Goal: Task Accomplishment & Management: Use online tool/utility

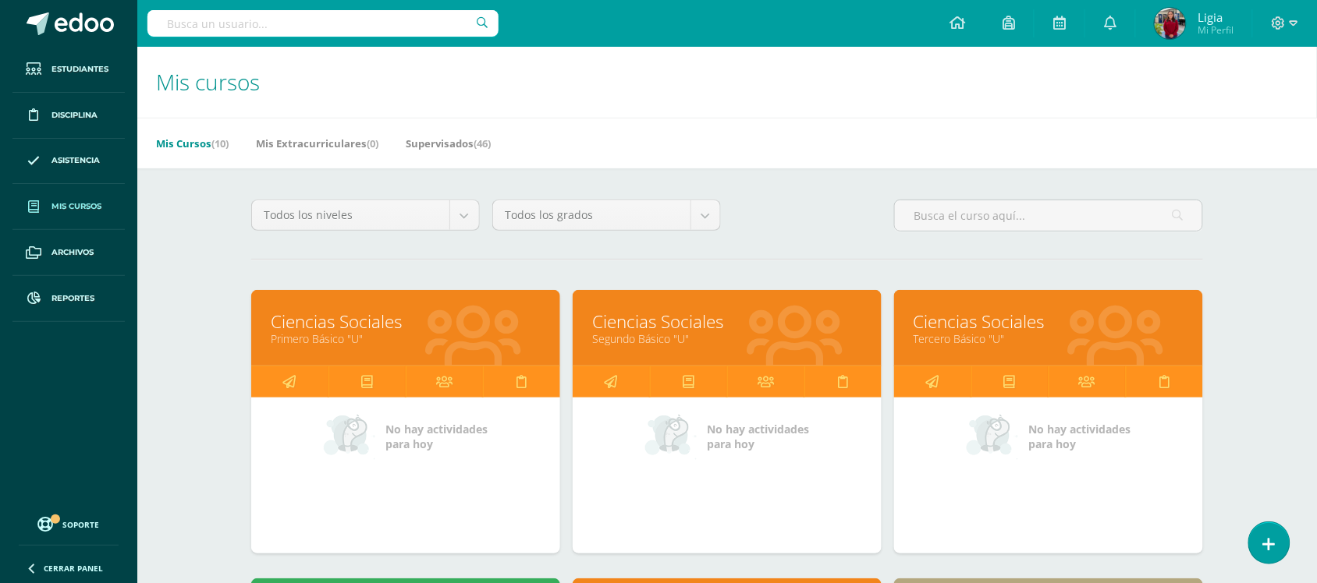
click at [1065, 130] on div "Mis Cursos (10) Mis Extracurriculares (0) Supervisados (46)" at bounding box center [745, 143] width 1217 height 51
drag, startPoint x: 84, startPoint y: 293, endPoint x: 102, endPoint y: 297, distance: 18.4
click at [84, 293] on span "Reportes" at bounding box center [72, 299] width 43 height 12
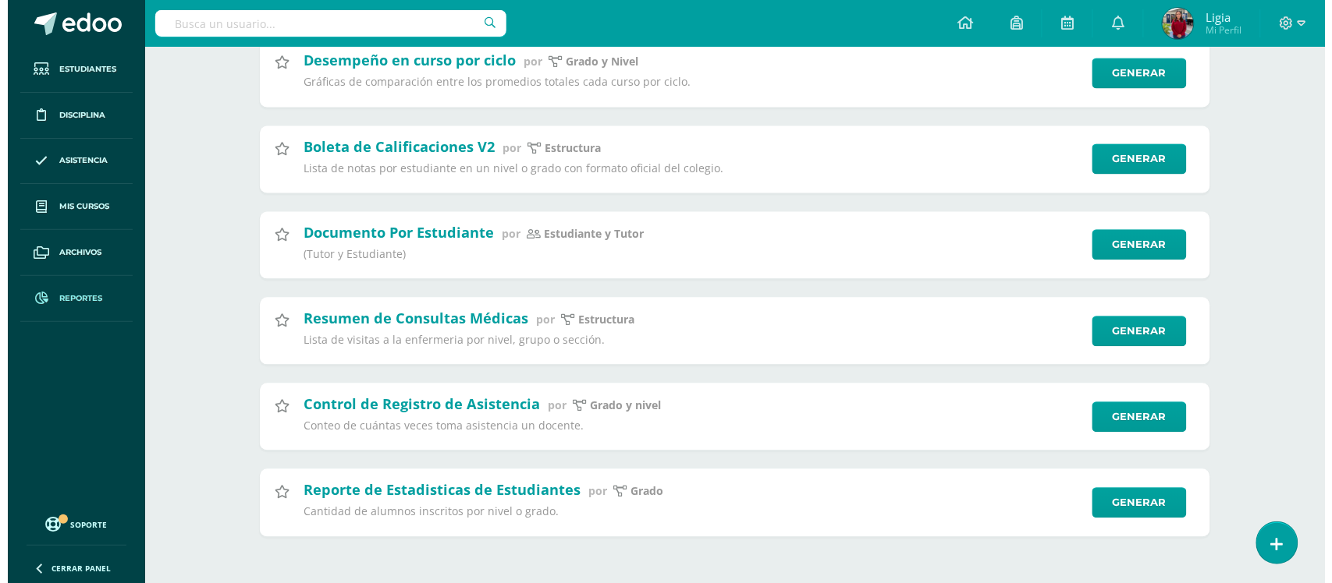
scroll to position [6129, 0]
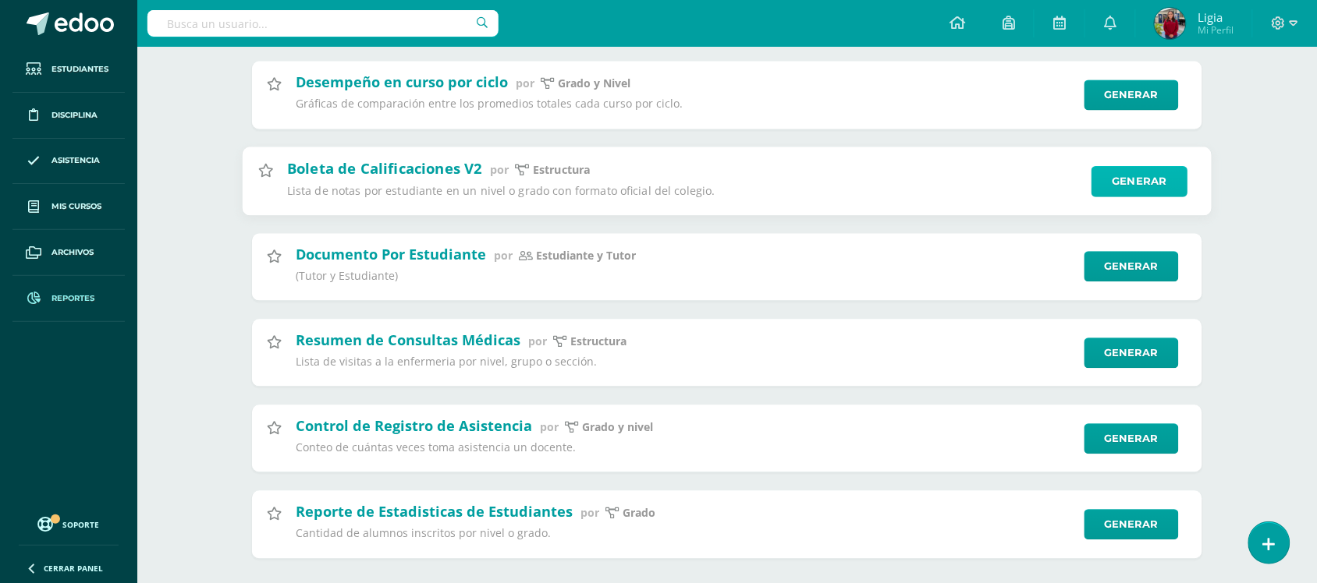
click at [1113, 197] on link "Generar" at bounding box center [1139, 181] width 96 height 31
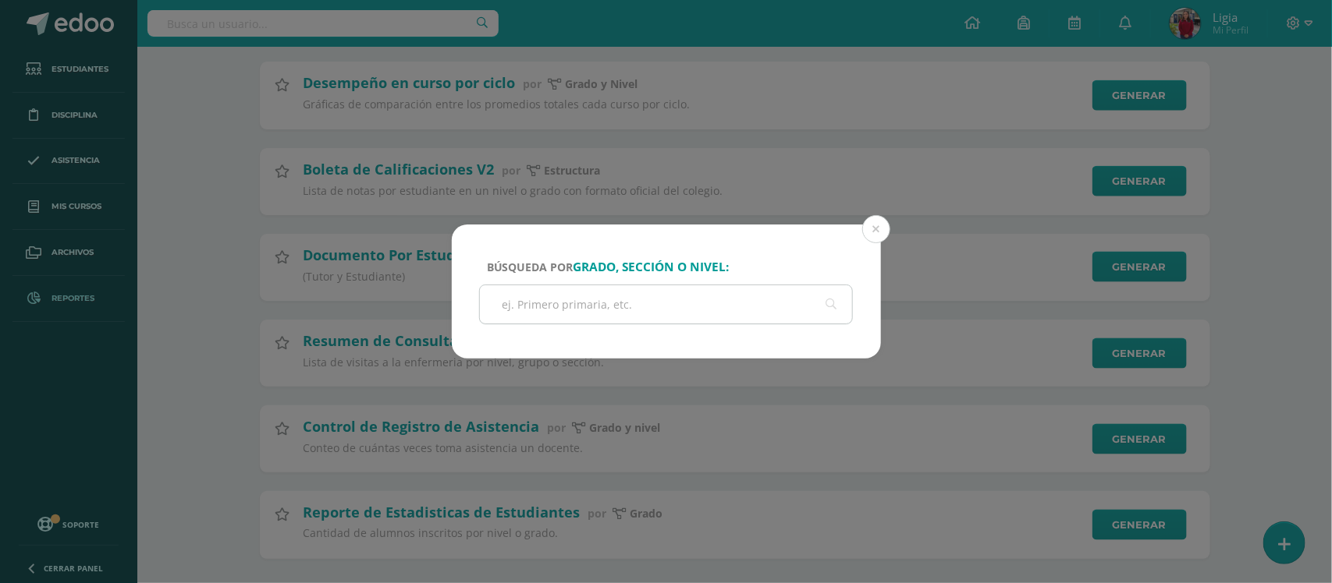
click at [650, 303] on input "text" at bounding box center [666, 304] width 373 height 38
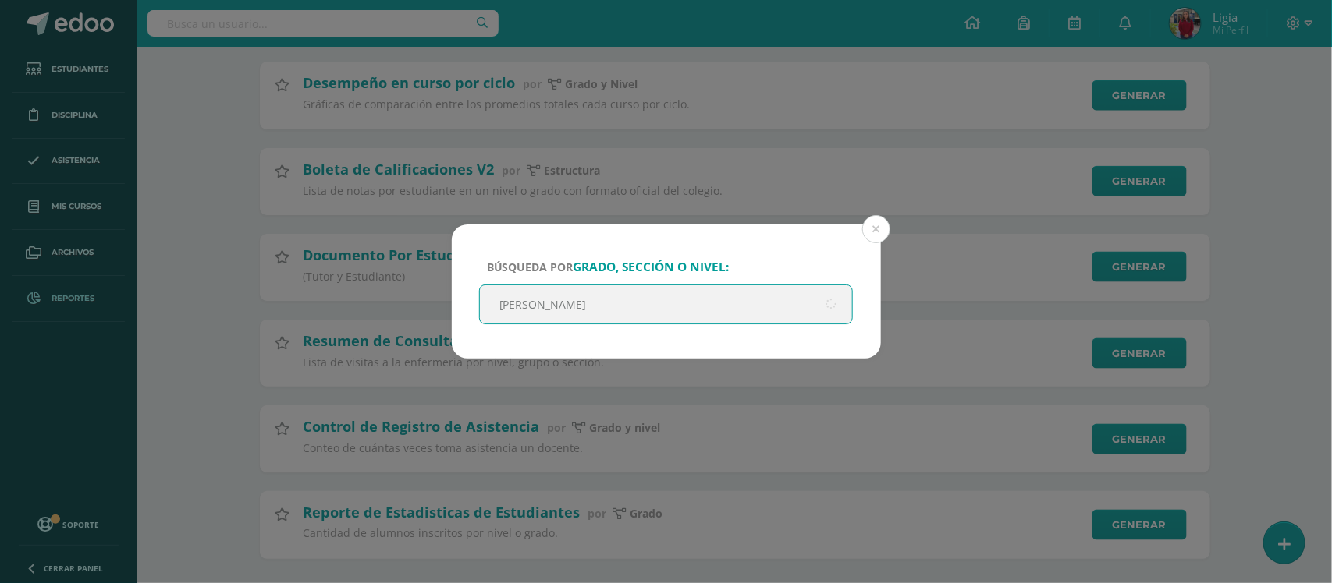
type input "quinto"
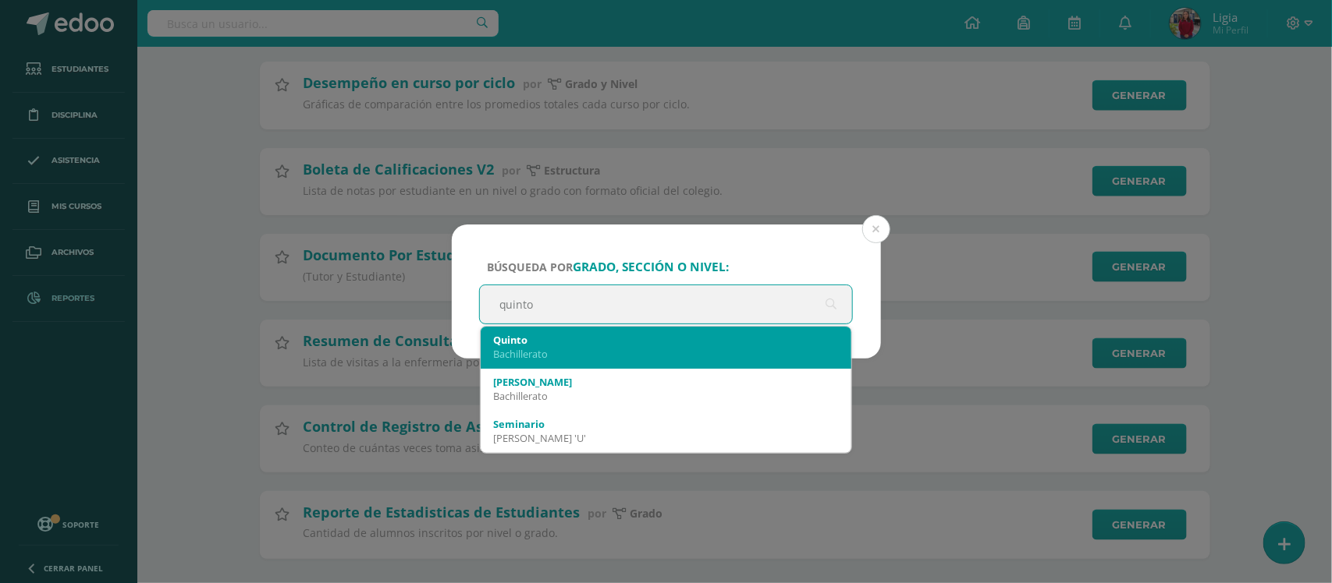
click at [646, 345] on div "Quinto" at bounding box center [666, 340] width 346 height 14
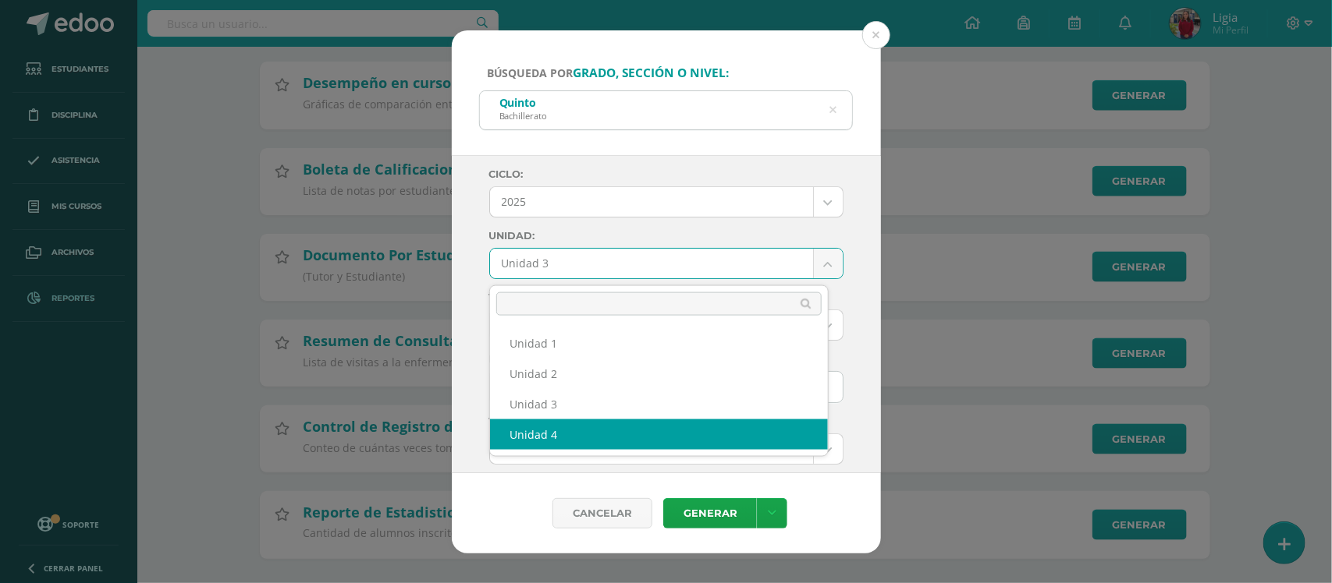
select select "Unidad 4"
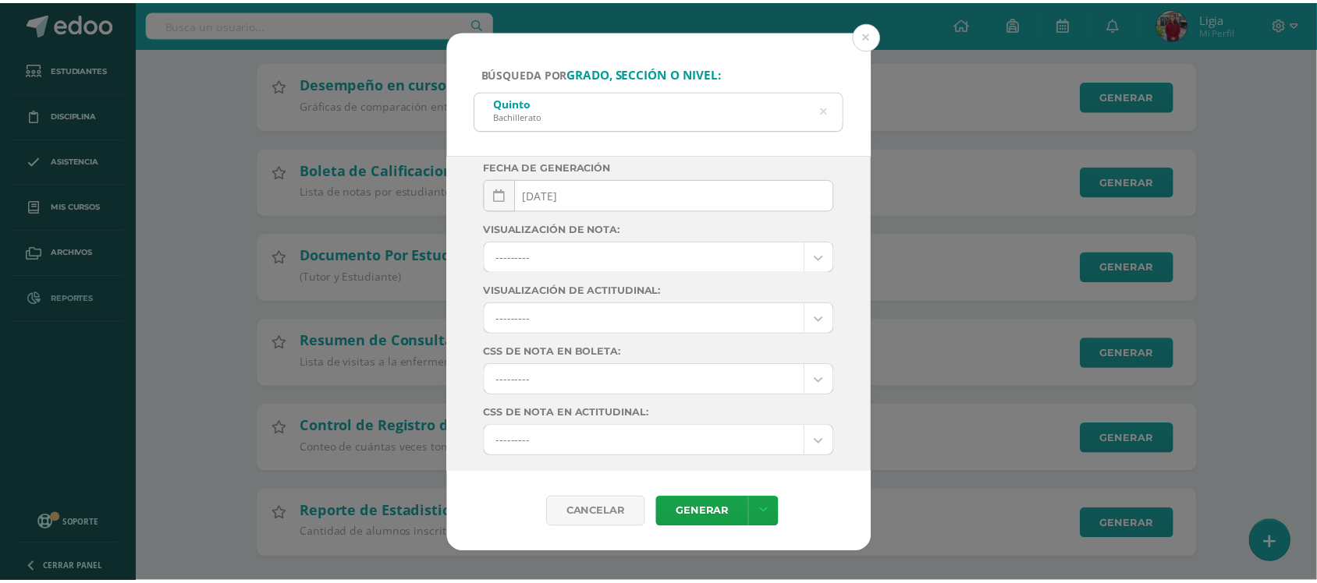
scroll to position [242, 0]
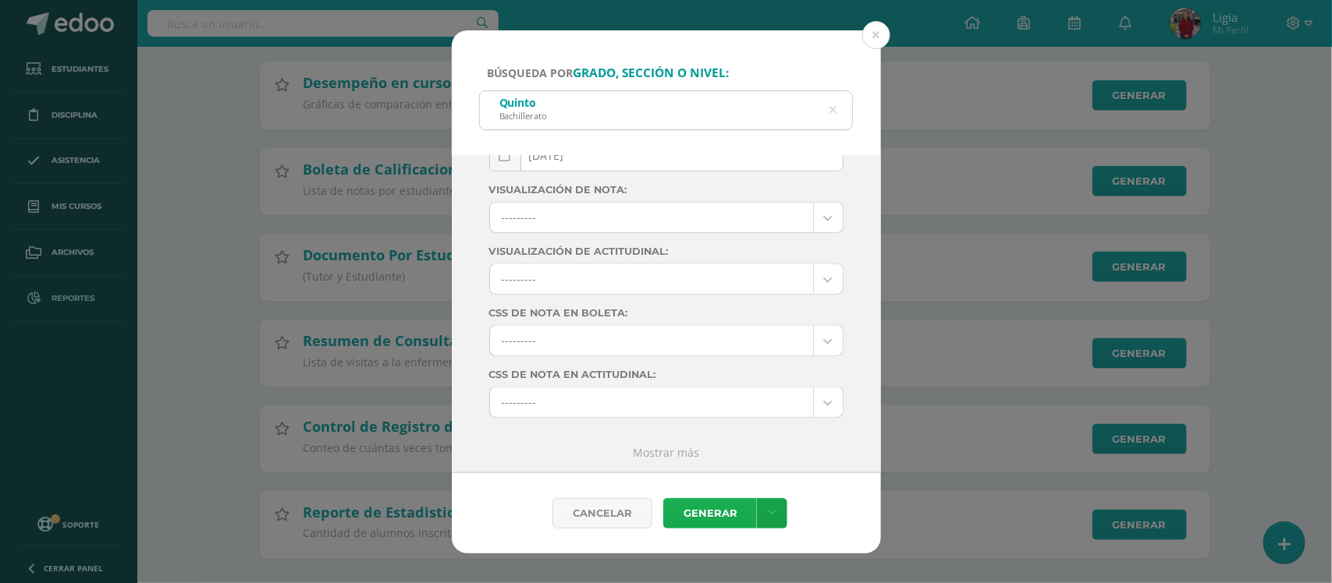
click at [708, 509] on link "Generar" at bounding box center [710, 513] width 94 height 30
click at [875, 39] on button at bounding box center [876, 35] width 28 height 28
